Goal: Book appointment/travel/reservation

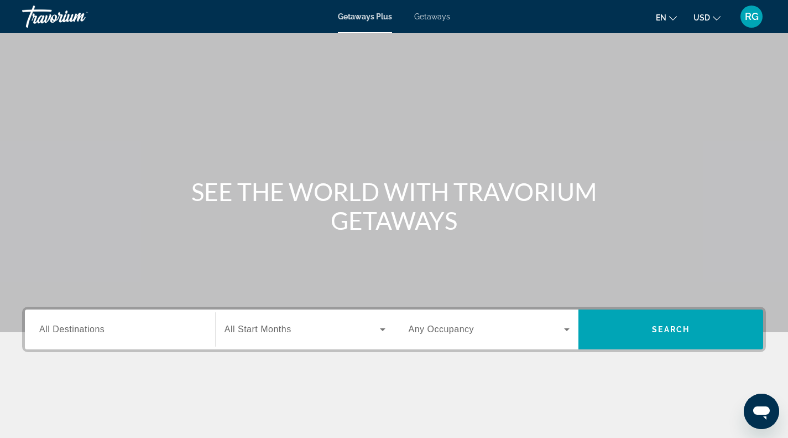
click at [423, 19] on span "Getaways" at bounding box center [432, 16] width 36 height 9
click at [102, 329] on span "All Destinations" at bounding box center [71, 328] width 65 height 9
click at [102, 329] on input "Destination All Destinations" at bounding box center [120, 329] width 162 height 13
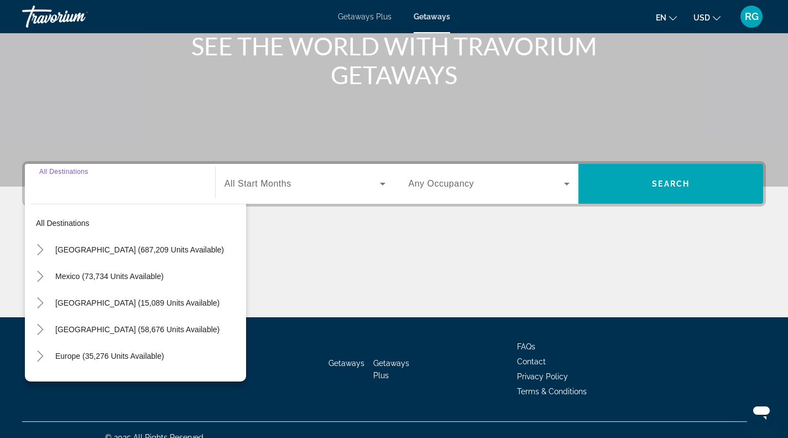
scroll to position [160, 0]
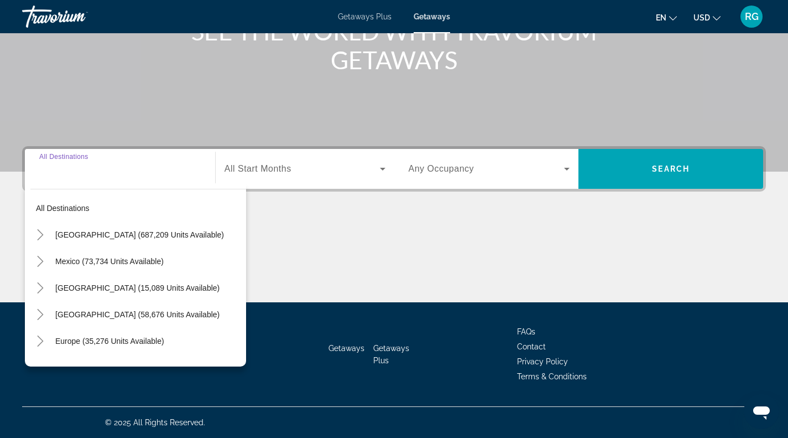
click at [42, 232] on icon "Toggle United States (687,209 units available)" at bounding box center [40, 234] width 11 height 11
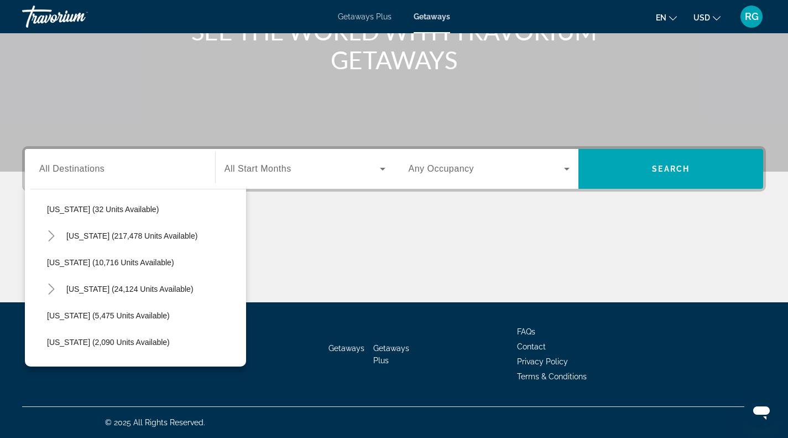
scroll to position [191, 0]
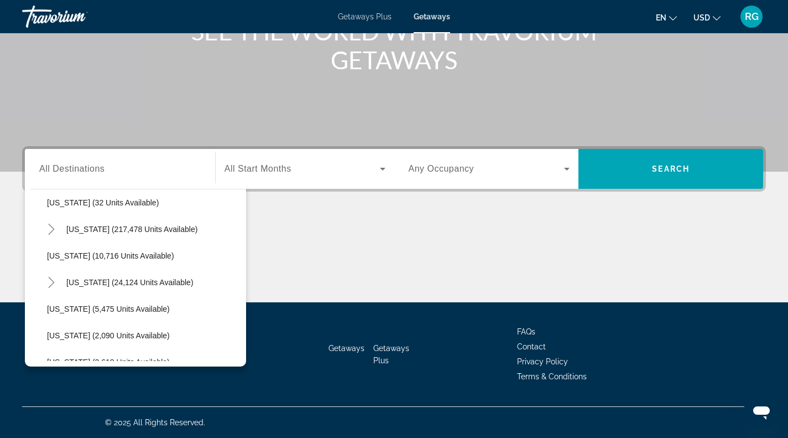
click at [148, 281] on span "Hawaii (24,124 units available)" at bounding box center [129, 282] width 127 height 9
type input "**********"
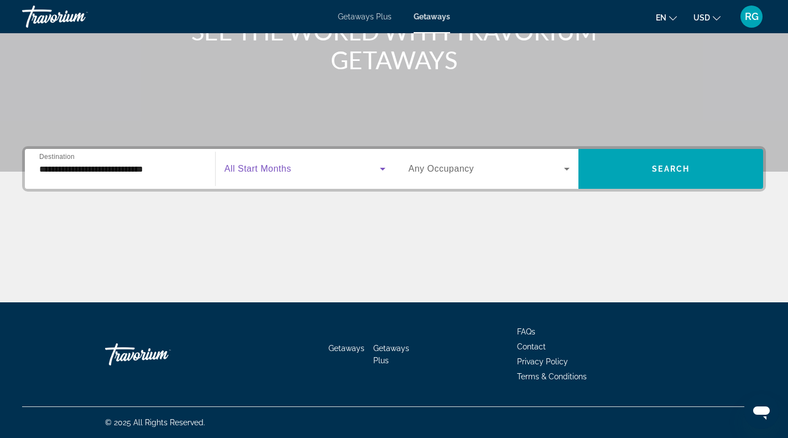
click at [332, 164] on span "Search widget" at bounding box center [302, 168] width 155 height 13
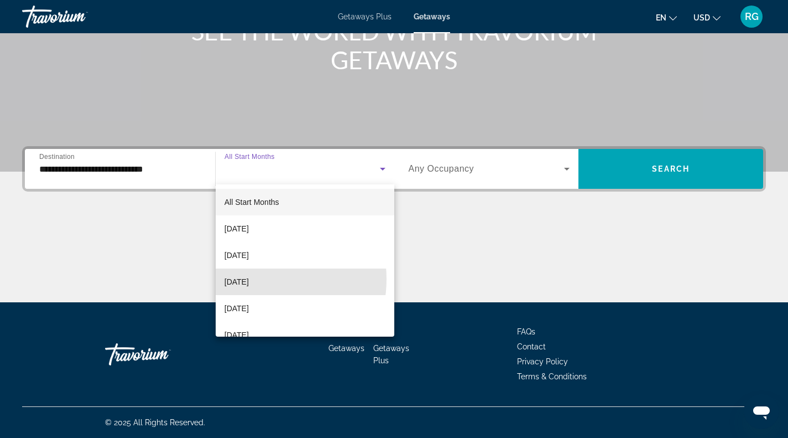
click at [249, 279] on span "November 2025" at bounding box center [237, 281] width 24 height 13
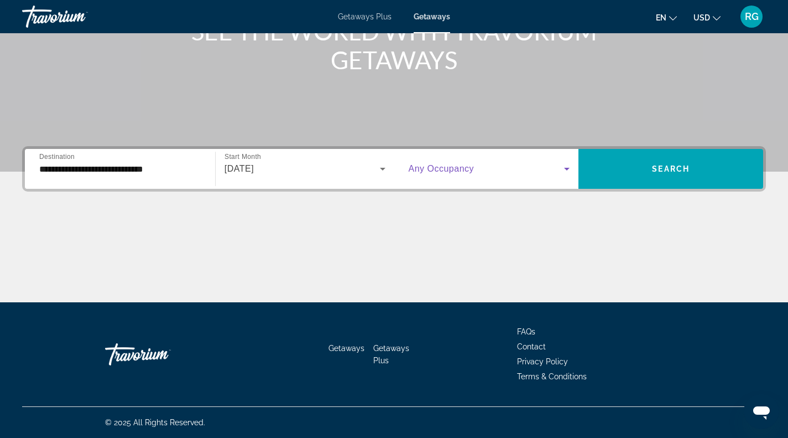
click at [562, 168] on icon "Search widget" at bounding box center [566, 168] width 13 height 13
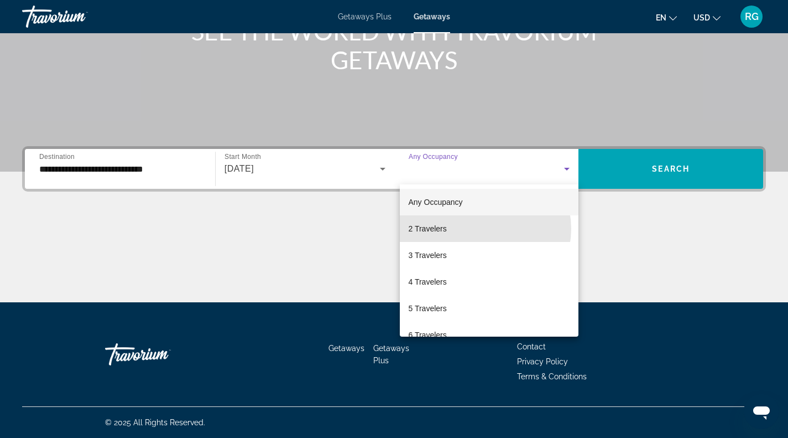
click at [482, 228] on mat-option "2 Travelers" at bounding box center [489, 228] width 179 height 27
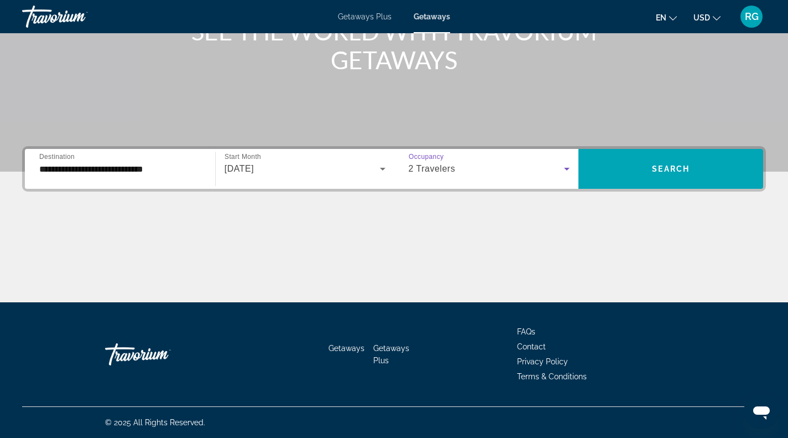
click at [622, 161] on span "Search widget" at bounding box center [671, 168] width 185 height 27
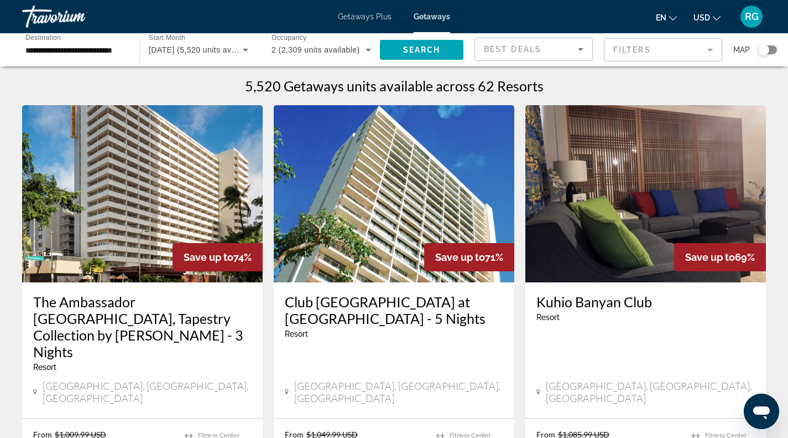
click at [708, 45] on mat-form-field "Filters" at bounding box center [663, 49] width 118 height 23
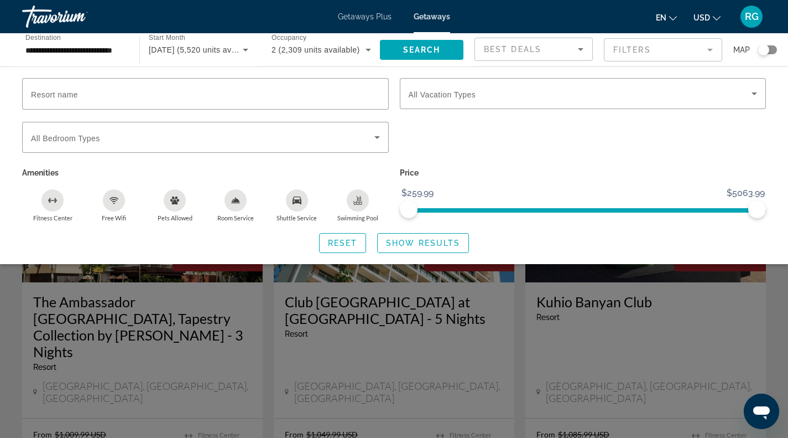
click at [130, 92] on input "Resort name" at bounding box center [205, 93] width 349 height 13
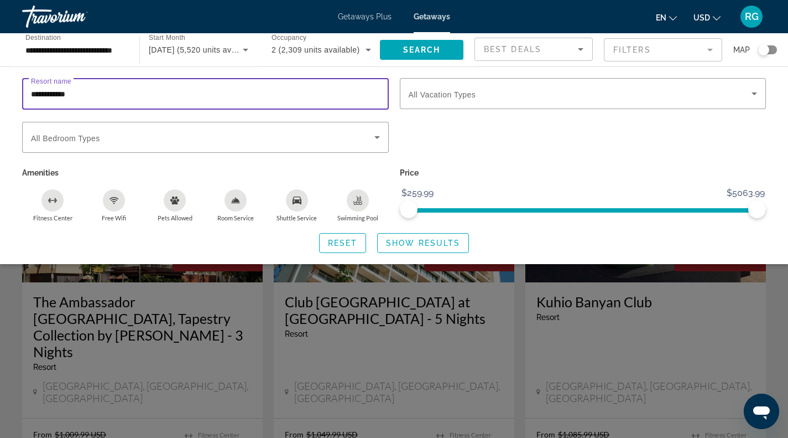
type input "**********"
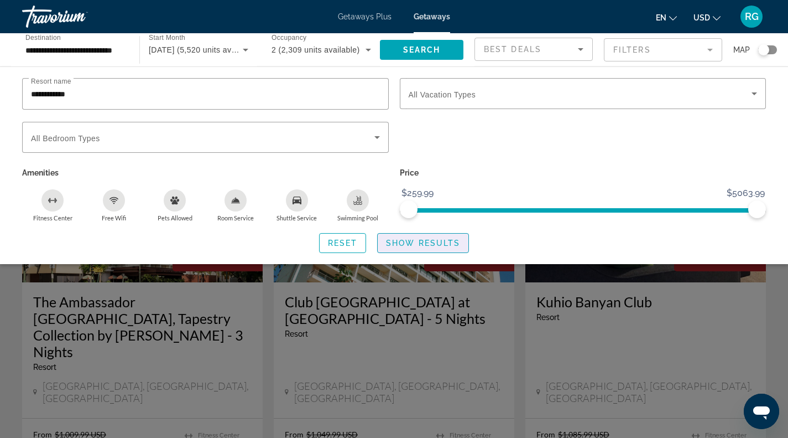
click at [414, 241] on span "Show Results" at bounding box center [423, 242] width 74 height 9
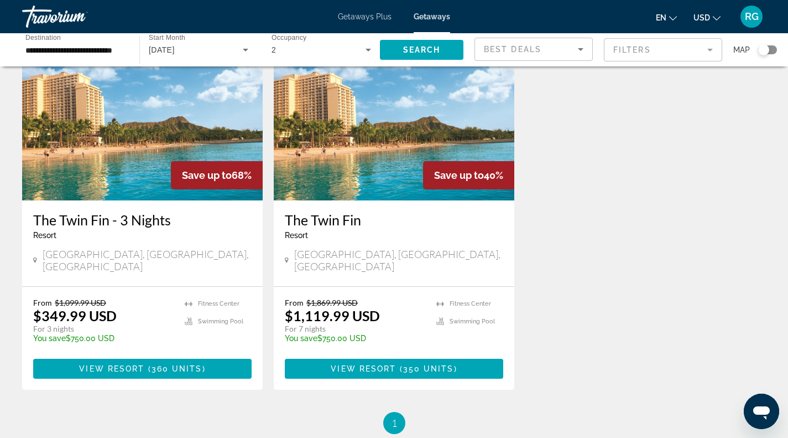
scroll to position [81, 0]
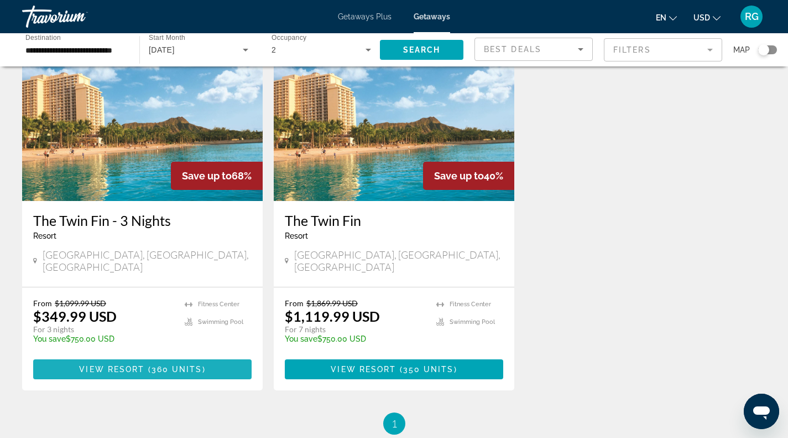
click at [124, 356] on span "Main content" at bounding box center [142, 369] width 219 height 27
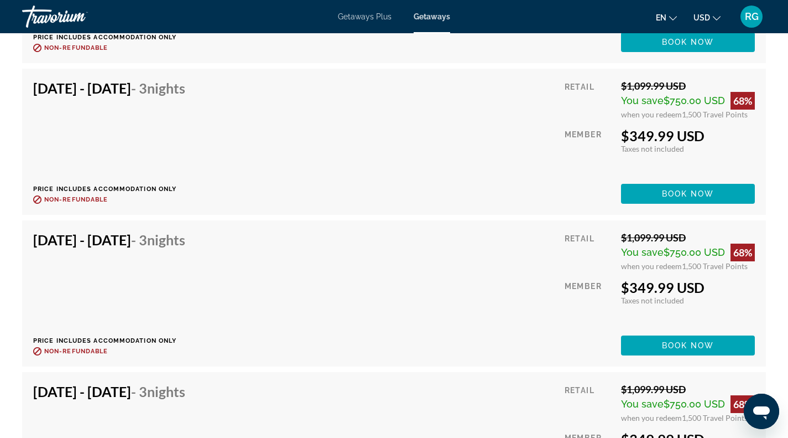
scroll to position [4138, 0]
